Goal: Transaction & Acquisition: Download file/media

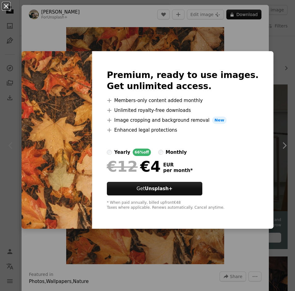
click at [5, 8] on button "An X shape" at bounding box center [5, 5] width 7 height 7
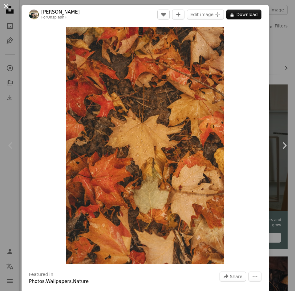
click at [3, 3] on button "An X shape" at bounding box center [5, 5] width 7 height 7
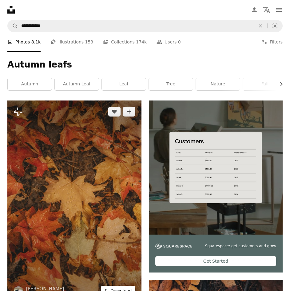
click at [123, 286] on button "A lock Download" at bounding box center [118, 291] width 34 height 10
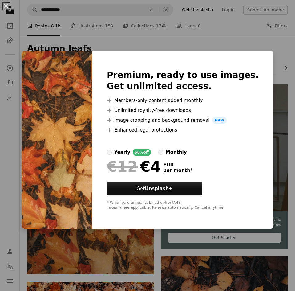
click at [92, 116] on img at bounding box center [57, 139] width 71 height 177
click at [118, 39] on div "An X shape Premium, ready to use images. Get unlimited access. A plus sign Memb…" at bounding box center [147, 145] width 295 height 291
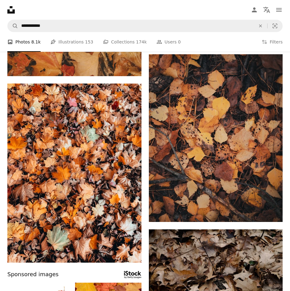
scroll to position [226, 0]
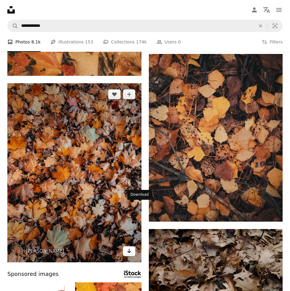
click at [132, 247] on icon "Arrow pointing down" at bounding box center [129, 250] width 5 height 7
